Goal: Share content: Share content

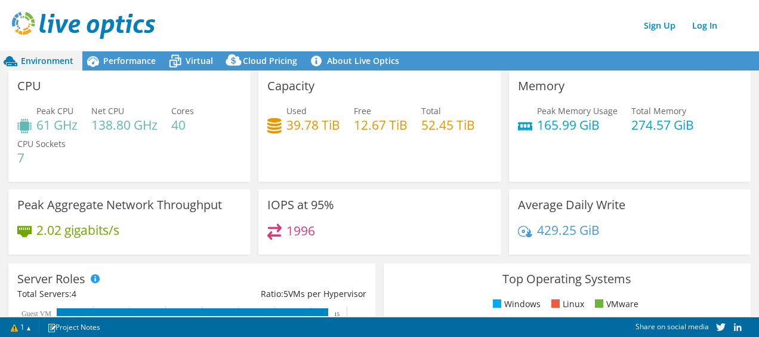
click at [88, 21] on img at bounding box center [83, 25] width 143 height 27
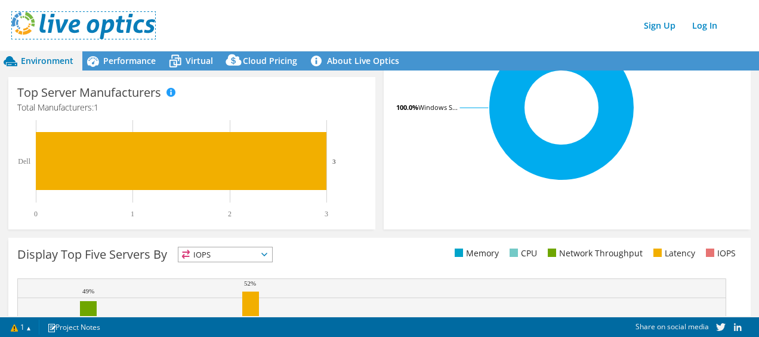
scroll to position [482, 0]
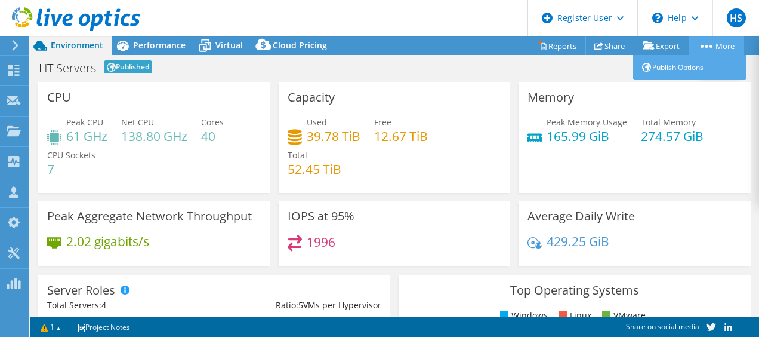
click at [719, 41] on link "More" at bounding box center [717, 45] width 56 height 19
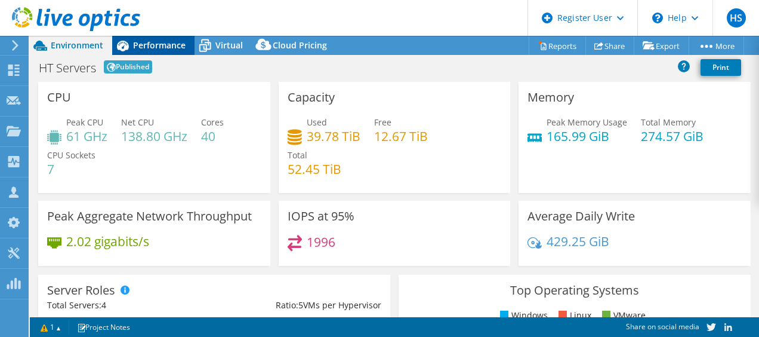
click at [152, 42] on span "Performance" at bounding box center [159, 44] width 53 height 11
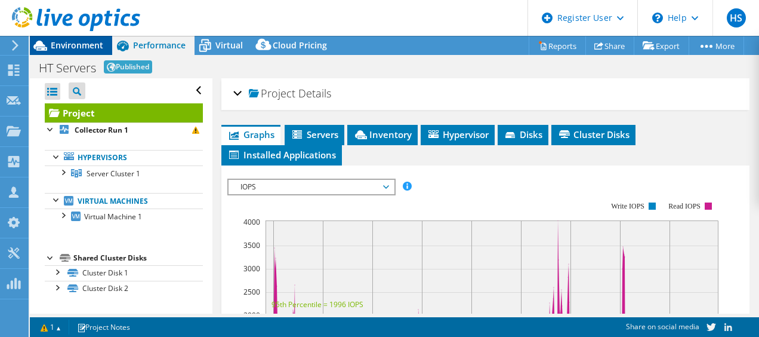
click at [88, 45] on span "Environment" at bounding box center [77, 44] width 53 height 11
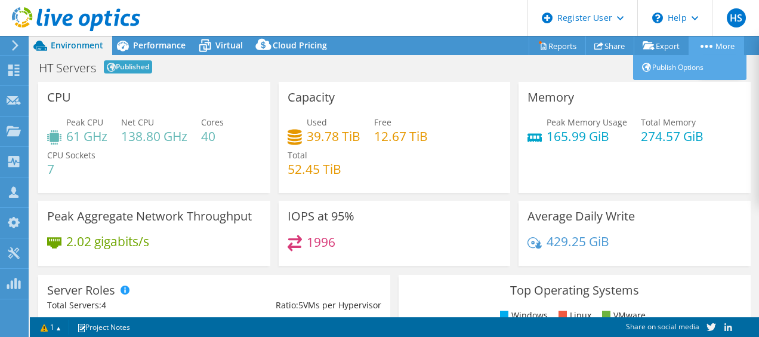
click at [713, 41] on link "More" at bounding box center [717, 45] width 56 height 19
click at [724, 47] on link "More" at bounding box center [717, 45] width 56 height 19
click at [719, 44] on link "More" at bounding box center [717, 45] width 56 height 19
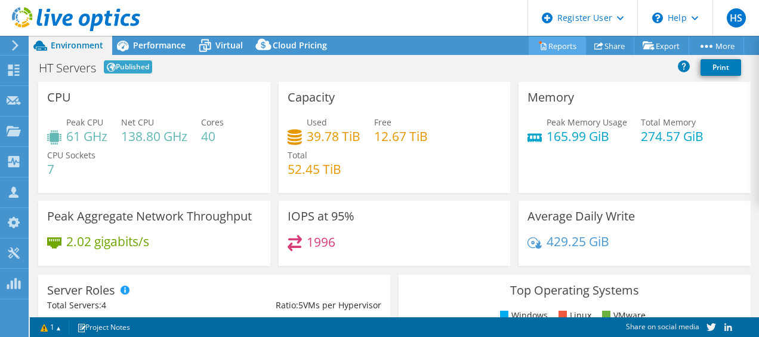
click at [556, 45] on link "Reports" at bounding box center [557, 45] width 57 height 19
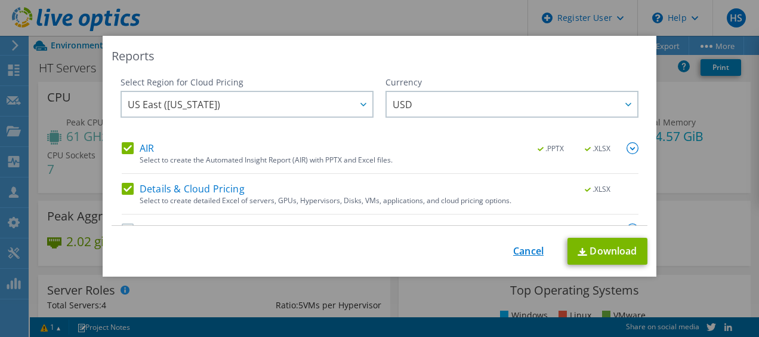
click at [524, 252] on link "Cancel" at bounding box center [528, 250] width 30 height 11
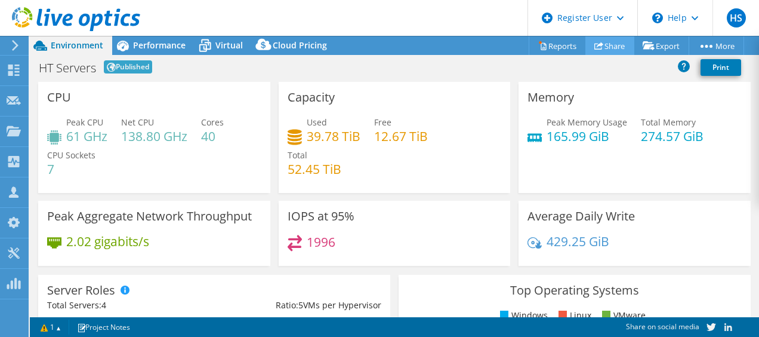
click at [605, 41] on link "Share" at bounding box center [610, 45] width 49 height 19
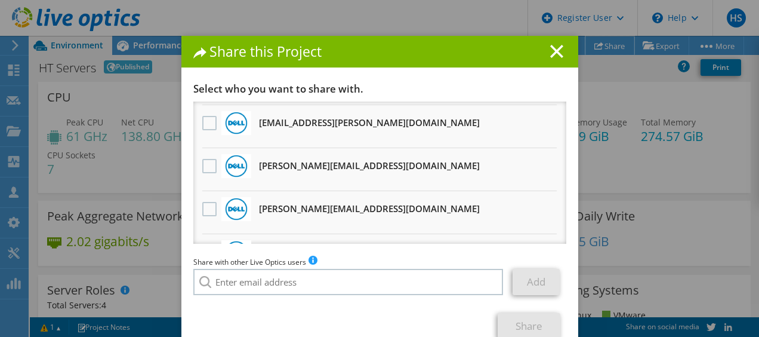
scroll to position [657, 0]
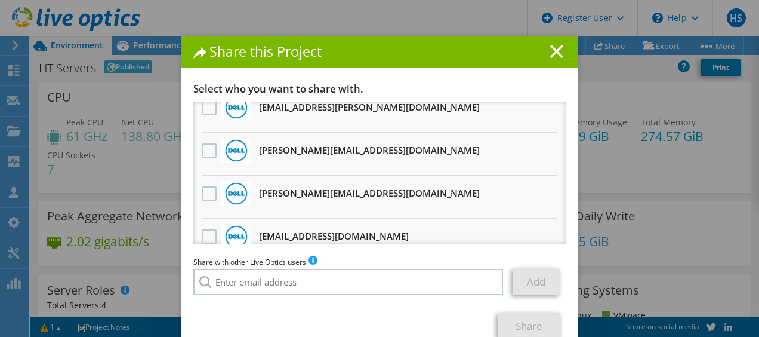
drag, startPoint x: 205, startPoint y: 149, endPoint x: 260, endPoint y: 161, distance: 56.8
click at [206, 148] on label at bounding box center [210, 150] width 17 height 14
click at [0, 0] on input "checkbox" at bounding box center [0, 0] width 0 height 0
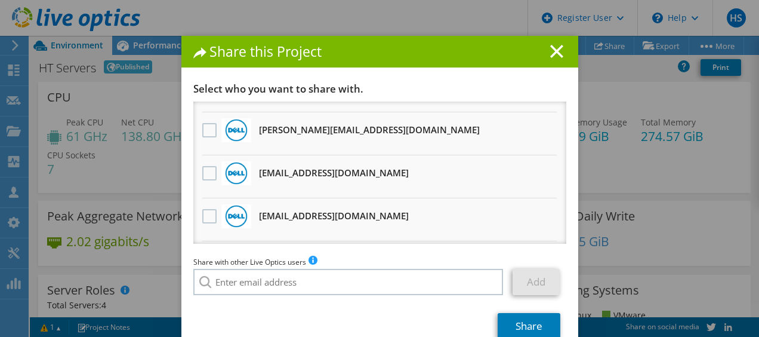
scroll to position [761, 0]
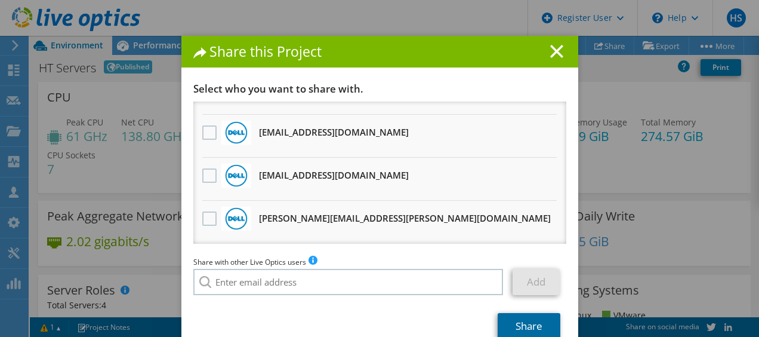
click at [520, 322] on link "Share" at bounding box center [529, 326] width 63 height 26
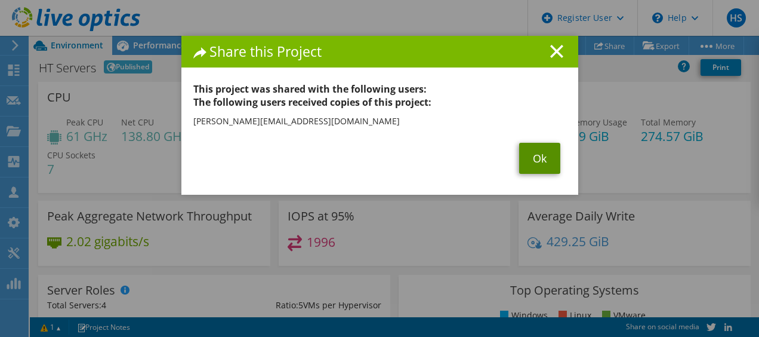
click at [531, 148] on link "Ok" at bounding box center [539, 158] width 41 height 31
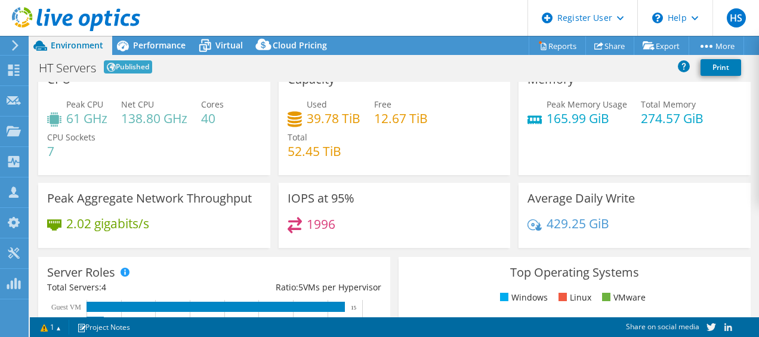
scroll to position [0, 0]
